Goal: Task Accomplishment & Management: Use online tool/utility

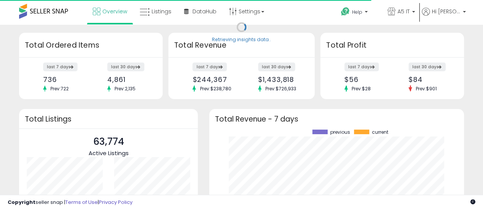
scroll to position [106, 239]
click at [144, 5] on link "Listings" at bounding box center [155, 11] width 43 height 23
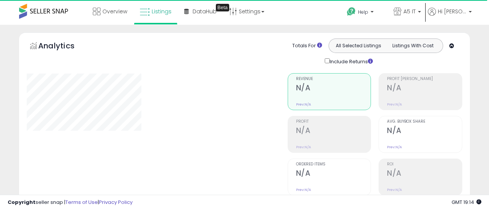
type input "*******"
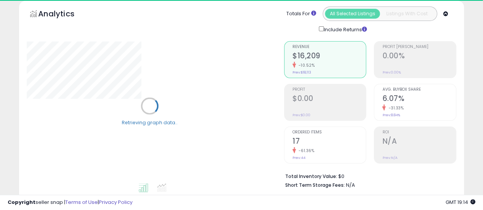
scroll to position [115, 0]
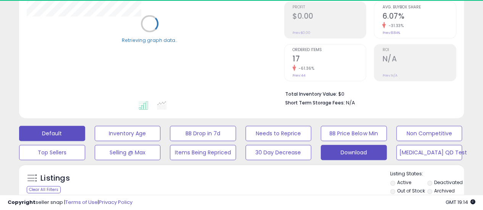
click at [360, 155] on button "Download" at bounding box center [354, 152] width 66 height 15
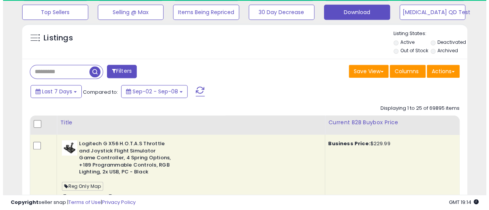
scroll to position [267, 0]
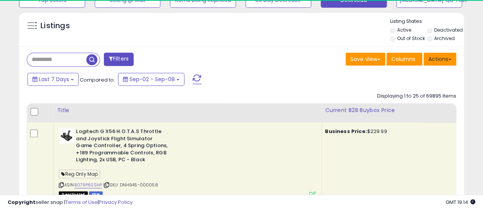
click at [441, 57] on button "Actions" at bounding box center [439, 59] width 33 height 13
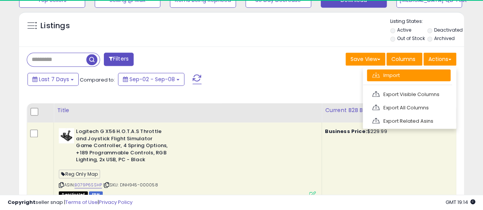
click at [414, 69] on link "Import" at bounding box center [409, 75] width 84 height 12
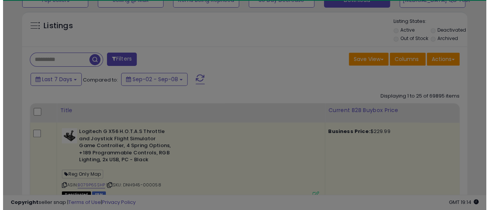
scroll to position [157, 260]
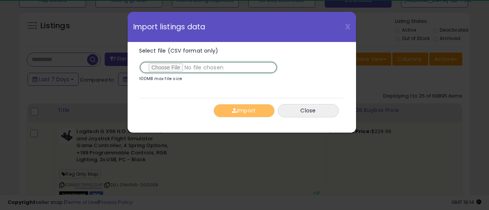
click at [165, 64] on input "Select file (CSV format only)" at bounding box center [208, 67] width 139 height 13
type input "**********"
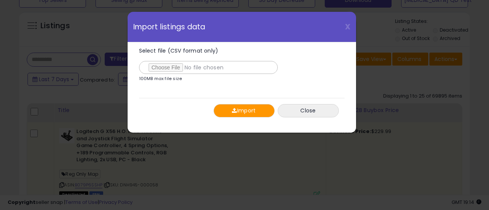
click at [256, 110] on button "Import" at bounding box center [243, 110] width 61 height 13
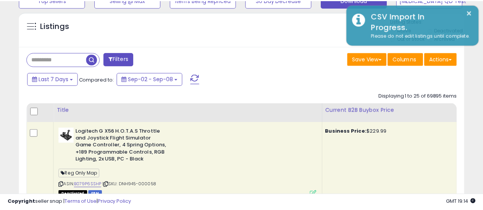
scroll to position [381705, 381605]
